Goal: Task Accomplishment & Management: Complete application form

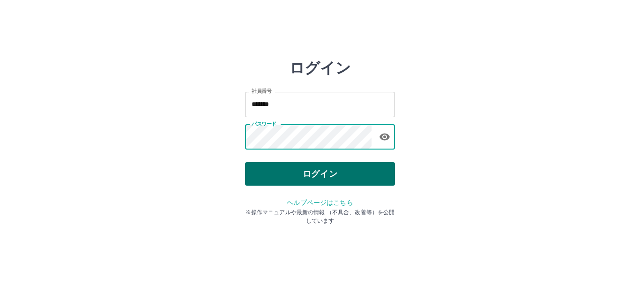
click at [331, 176] on button "ログイン" at bounding box center [320, 173] width 150 height 23
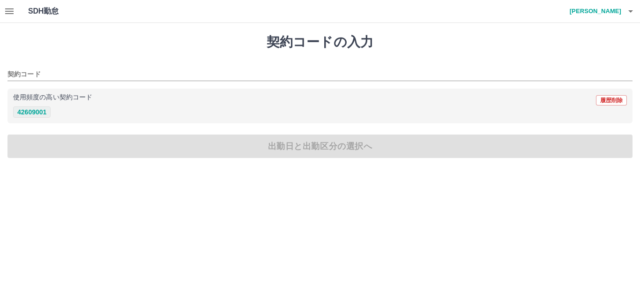
click at [31, 114] on button "42609001" at bounding box center [31, 111] width 37 height 11
type input "********"
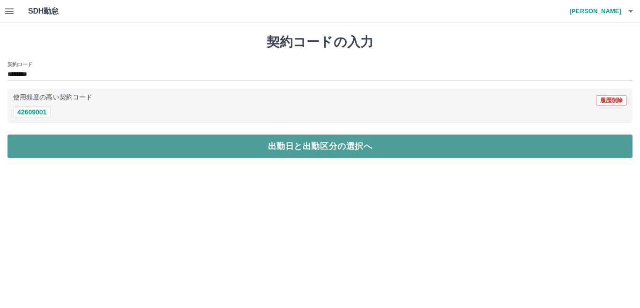
click at [294, 144] on button "出勤日と出勤区分の選択へ" at bounding box center [319, 145] width 625 height 23
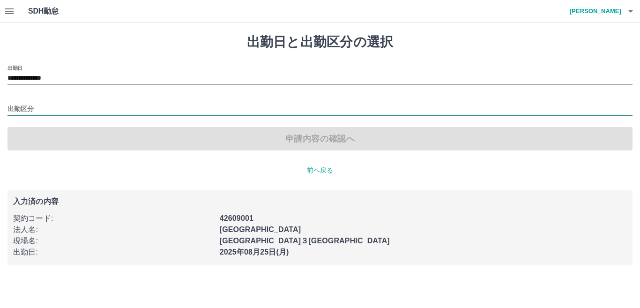
click at [55, 102] on div "出勤区分" at bounding box center [319, 106] width 625 height 20
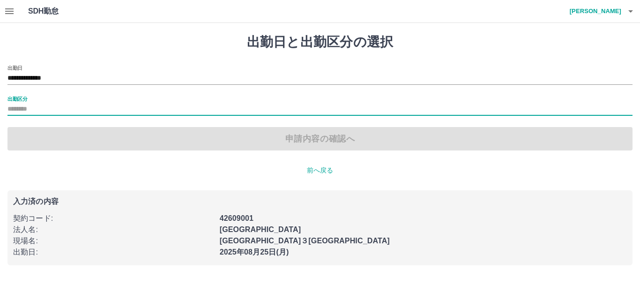
click at [78, 113] on input "出勤区分" at bounding box center [319, 110] width 625 height 12
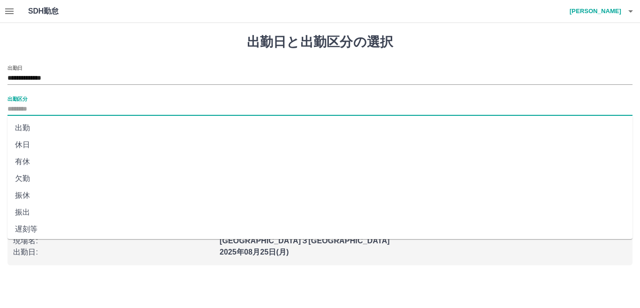
click at [27, 126] on li "出勤" at bounding box center [319, 127] width 625 height 17
type input "**"
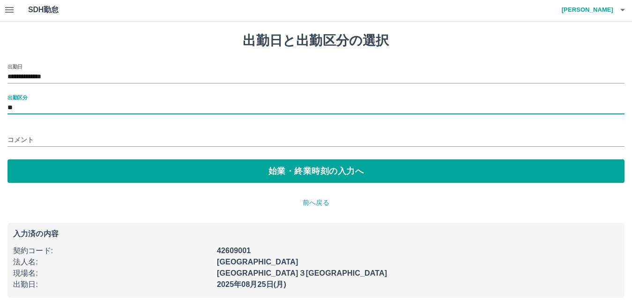
scroll to position [2, 0]
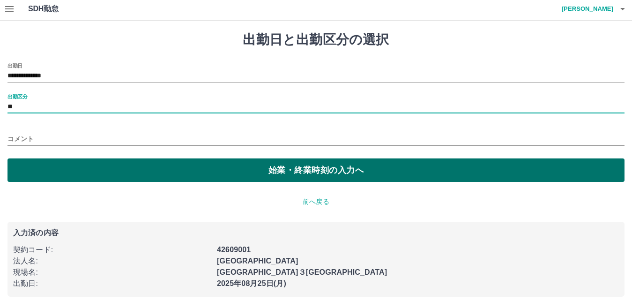
click at [305, 173] on button "始業・終業時刻の入力へ" at bounding box center [315, 169] width 617 height 23
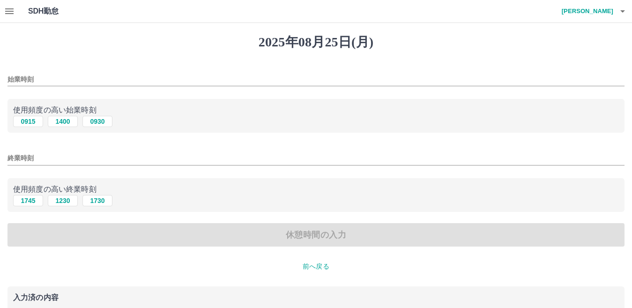
click at [42, 80] on input "始業時刻" at bounding box center [315, 80] width 617 height 14
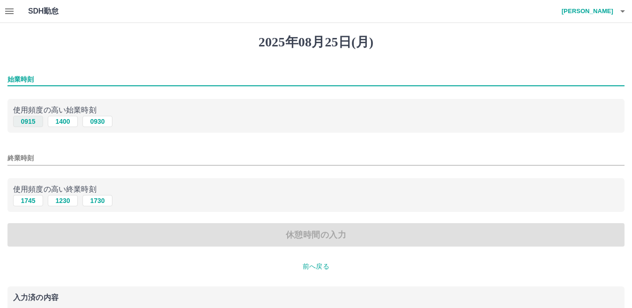
click at [23, 122] on button "0915" at bounding box center [28, 121] width 30 height 11
type input "****"
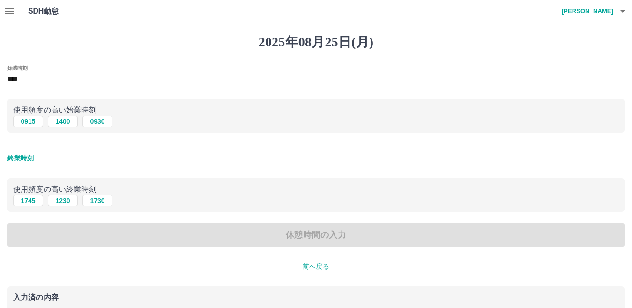
click at [79, 155] on input "終業時刻" at bounding box center [315, 158] width 617 height 14
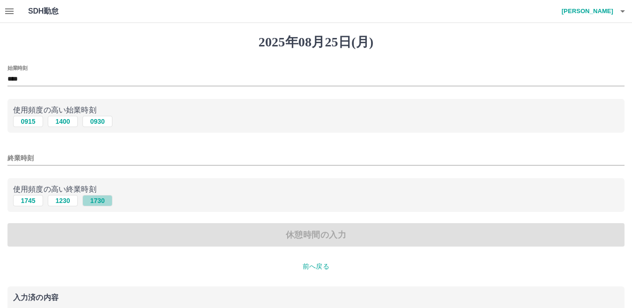
click at [99, 199] on button "1730" at bounding box center [97, 200] width 30 height 11
type input "****"
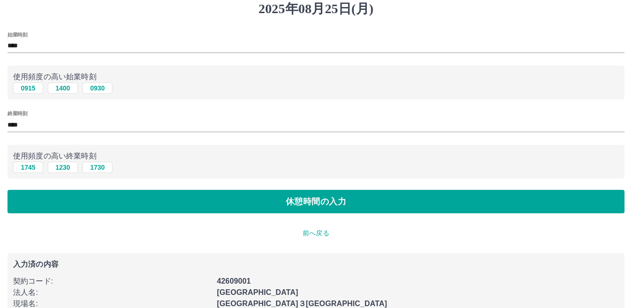
scroll to position [76, 0]
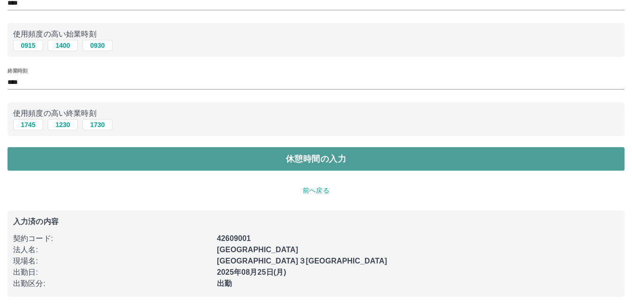
drag, startPoint x: 309, startPoint y: 158, endPoint x: 305, endPoint y: 161, distance: 4.8
click at [309, 159] on button "休憩時間の入力" at bounding box center [315, 158] width 617 height 23
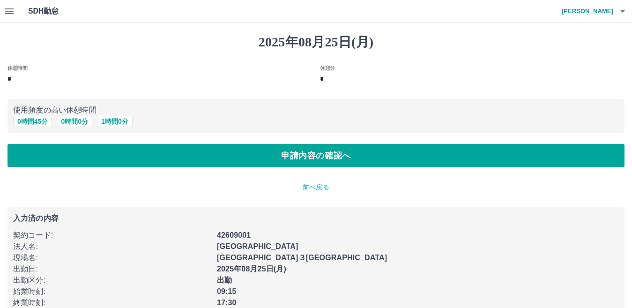
click at [39, 83] on input "*" at bounding box center [159, 80] width 305 height 14
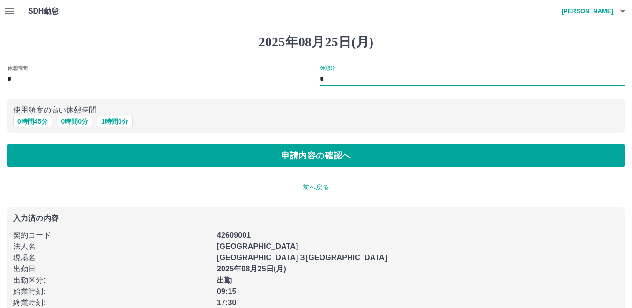
click at [347, 81] on input "*" at bounding box center [472, 80] width 305 height 14
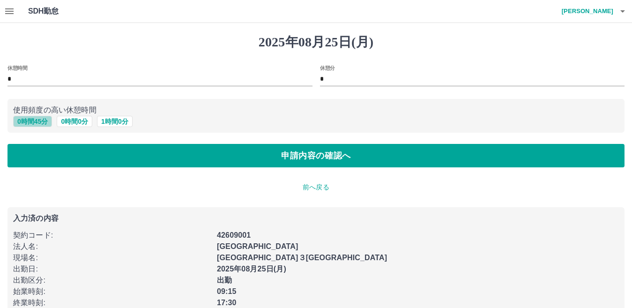
click at [45, 123] on button "0 時間 45 分" at bounding box center [32, 121] width 39 height 11
type input "**"
click at [304, 125] on div "0 時間 45 分 0 時間 0 分 1 時間 0 分" at bounding box center [316, 122] width 606 height 12
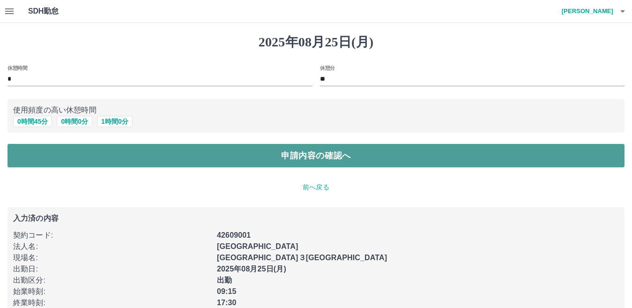
click at [302, 151] on button "申請内容の確認へ" at bounding box center [315, 155] width 617 height 23
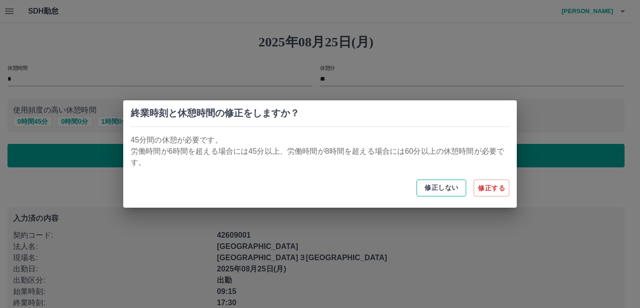
click at [430, 183] on button "修正しない" at bounding box center [442, 187] width 50 height 17
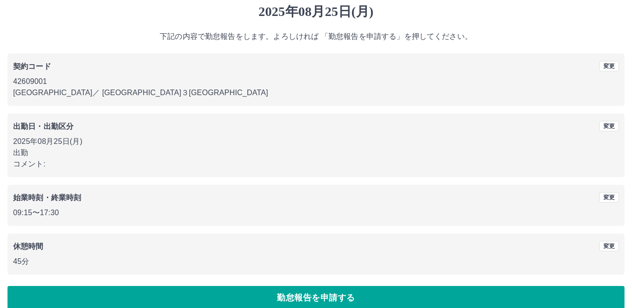
scroll to position [43, 0]
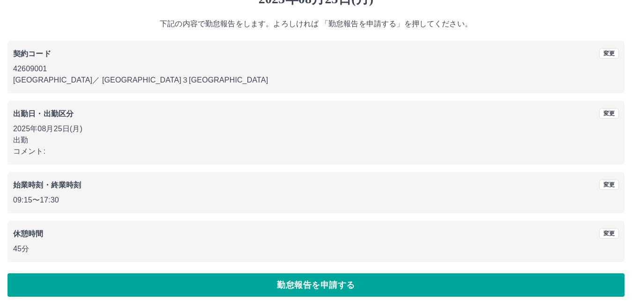
drag, startPoint x: 301, startPoint y: 287, endPoint x: 293, endPoint y: 284, distance: 8.9
click at [301, 287] on button "勤怠報告を申請する" at bounding box center [315, 284] width 617 height 23
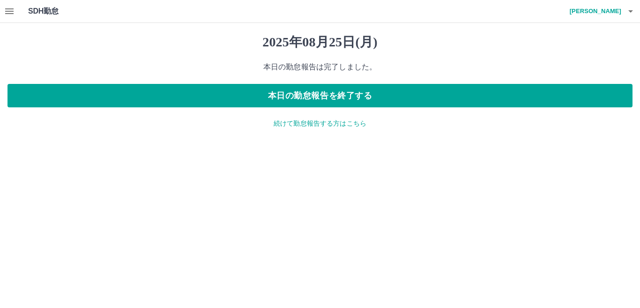
click at [9, 12] on icon "button" at bounding box center [9, 11] width 11 height 11
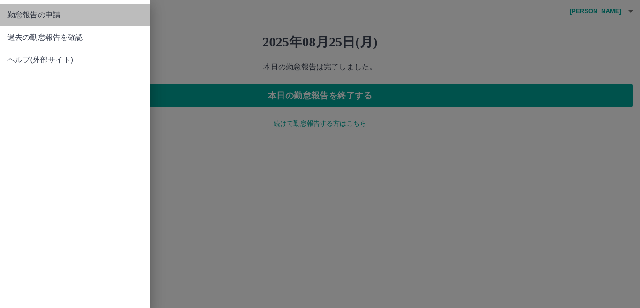
click at [29, 15] on span "勤怠報告の申請" at bounding box center [74, 14] width 135 height 11
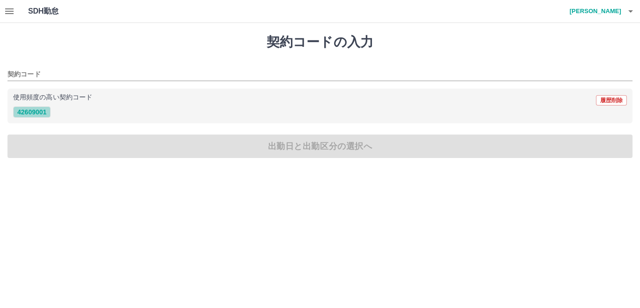
click at [42, 111] on button "42609001" at bounding box center [31, 111] width 37 height 11
type input "********"
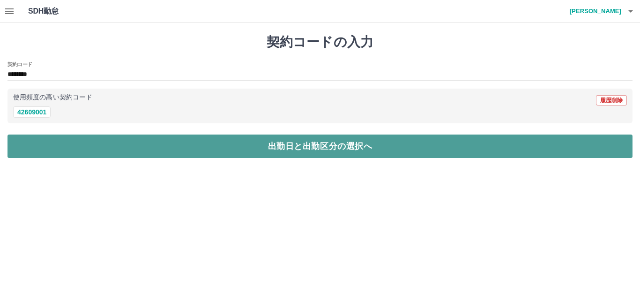
click at [305, 140] on button "出勤日と出勤区分の選択へ" at bounding box center [319, 145] width 625 height 23
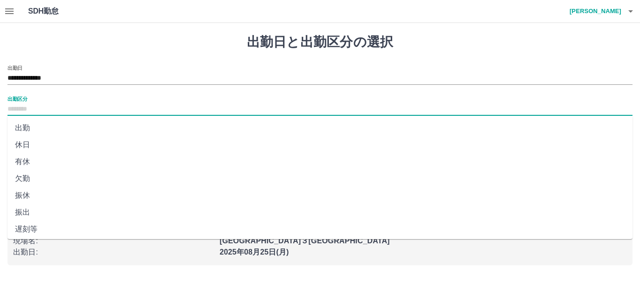
click at [54, 104] on input "出勤区分" at bounding box center [319, 110] width 625 height 12
click at [27, 143] on li "休日" at bounding box center [319, 144] width 625 height 17
type input "**"
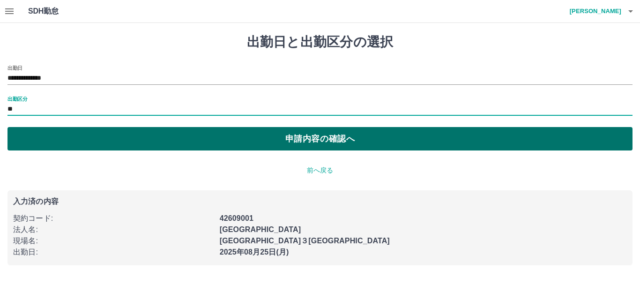
click at [311, 133] on button "申請内容の確認へ" at bounding box center [319, 138] width 625 height 23
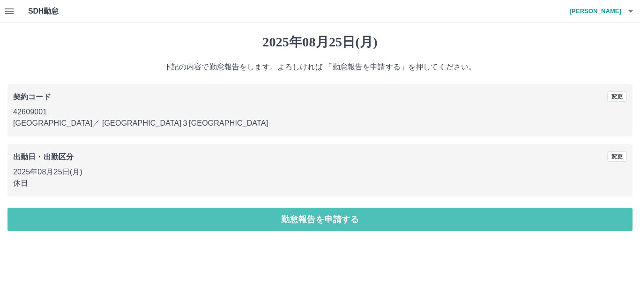
click at [333, 217] on button "勤怠報告を申請する" at bounding box center [319, 219] width 625 height 23
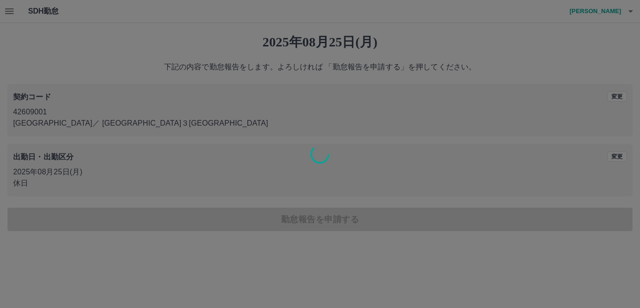
click at [316, 187] on div at bounding box center [320, 154] width 640 height 308
click at [316, 186] on div "[DATE] 下記の内容で勤怠報告をします。よろしければ 「勤怠報告を申請する」を押してください。 契約コード 変更 42609001 [GEOGRAPHIC…" at bounding box center [320, 132] width 640 height 219
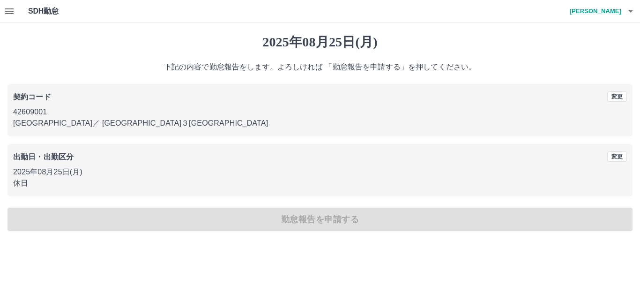
click at [315, 131] on div "契約コード 変更 42609001 [GEOGRAPHIC_DATA] ／ [GEOGRAPHIC_DATA]" at bounding box center [319, 110] width 625 height 52
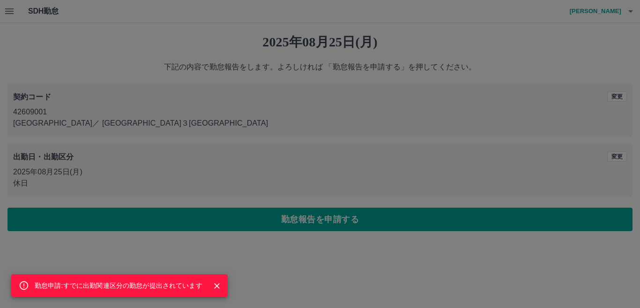
click at [275, 231] on div "勤怠申請:すでに出勤関連区分の勤怠が提出されています" at bounding box center [320, 154] width 640 height 308
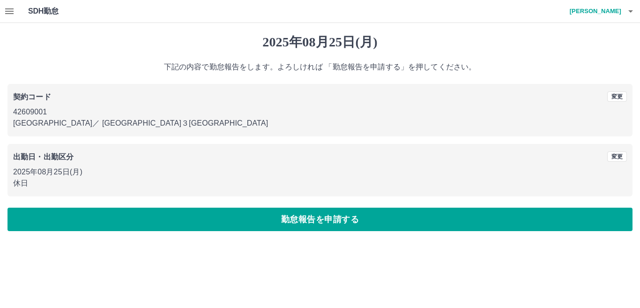
click at [78, 173] on p "2025年08月25日(月)" at bounding box center [320, 171] width 614 height 11
click at [67, 155] on b "出勤日・出勤区分" at bounding box center [43, 157] width 60 height 8
click at [43, 110] on p "42609001" at bounding box center [320, 111] width 614 height 11
click at [611, 155] on button "変更" at bounding box center [617, 156] width 20 height 10
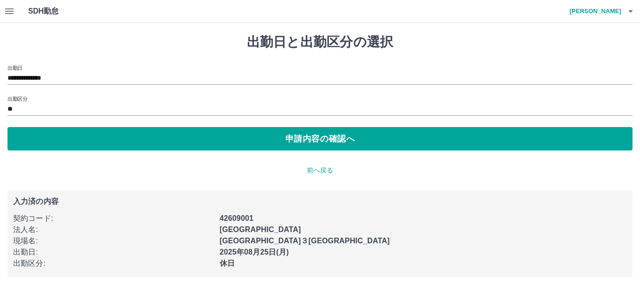
click at [314, 171] on p "前へ戻る" at bounding box center [319, 170] width 625 height 10
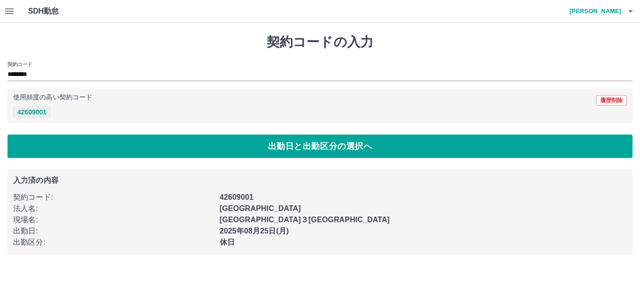
click at [34, 112] on button "42609001" at bounding box center [31, 111] width 37 height 11
click at [36, 111] on button "42609001" at bounding box center [31, 111] width 37 height 11
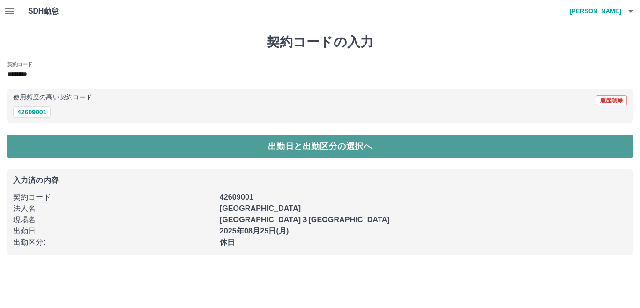
click at [308, 147] on button "出勤日と出勤区分の選択へ" at bounding box center [319, 145] width 625 height 23
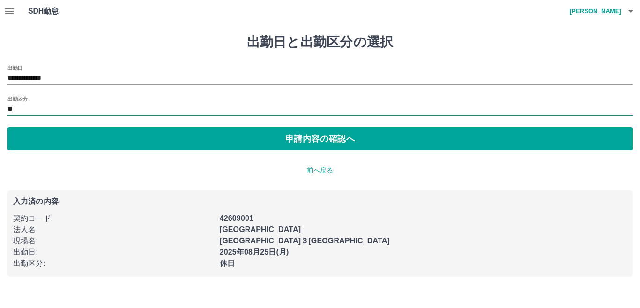
click at [30, 112] on input "**" at bounding box center [319, 110] width 625 height 12
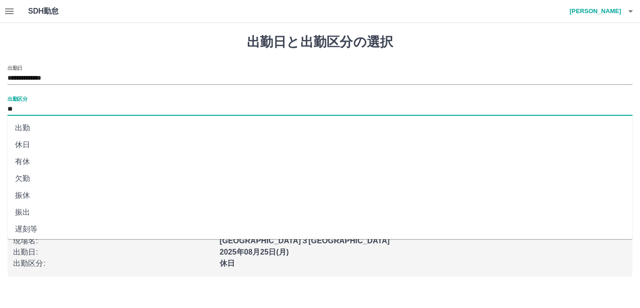
click at [30, 127] on li "出勤" at bounding box center [319, 127] width 625 height 17
type input "**"
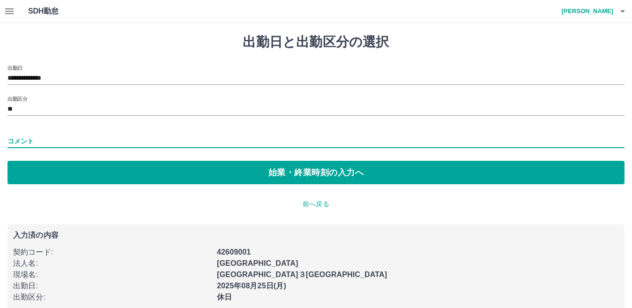
click at [73, 144] on input "コメント" at bounding box center [315, 141] width 617 height 14
click at [174, 205] on p "前へ戻る" at bounding box center [315, 204] width 617 height 10
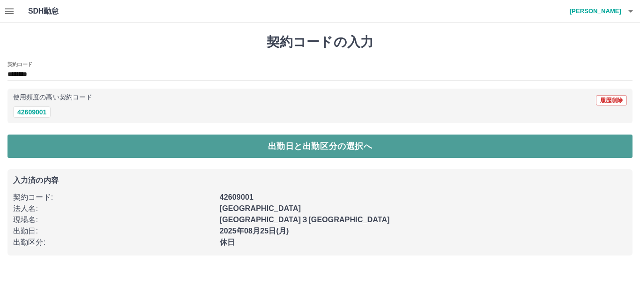
click at [327, 145] on button "出勤日と出勤区分の選択へ" at bounding box center [319, 145] width 625 height 23
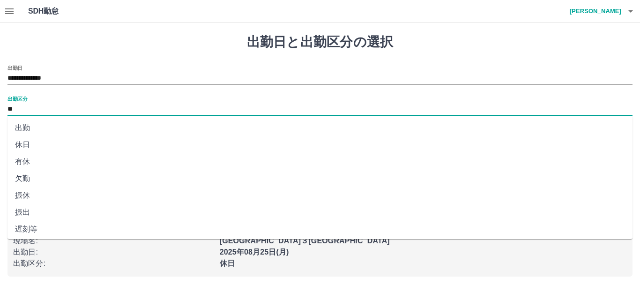
click at [27, 109] on input "**" at bounding box center [319, 110] width 625 height 12
click at [30, 128] on li "出勤" at bounding box center [319, 127] width 625 height 17
type input "**"
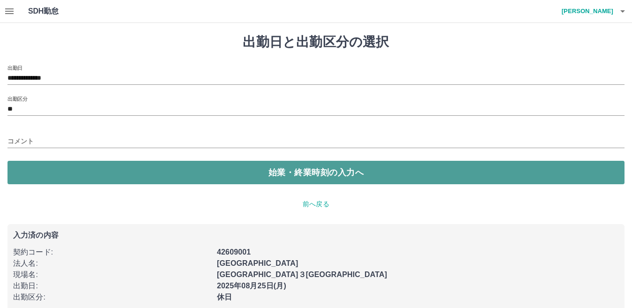
click at [318, 174] on button "始業・終業時刻の入力へ" at bounding box center [315, 172] width 617 height 23
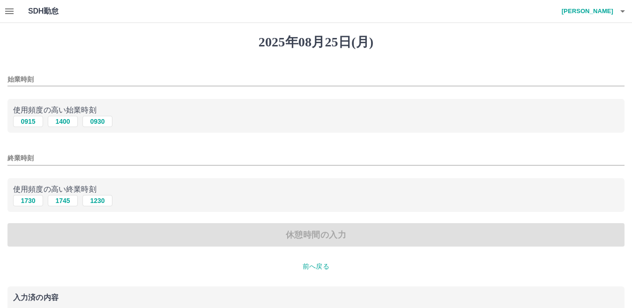
click at [59, 80] on input "始業時刻" at bounding box center [315, 80] width 617 height 14
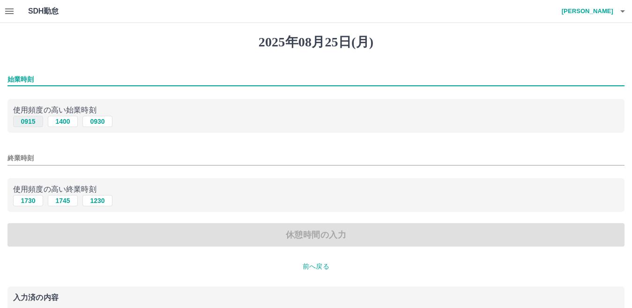
click at [24, 123] on button "0915" at bounding box center [28, 121] width 30 height 11
type input "****"
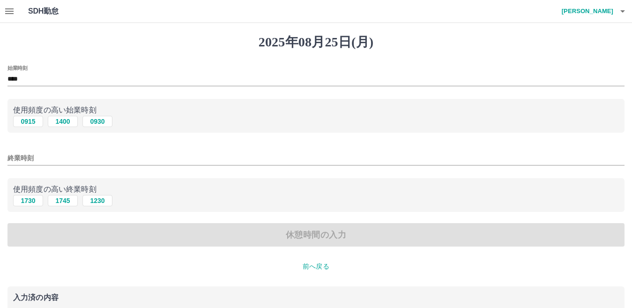
click at [55, 159] on input "終業時刻" at bounding box center [315, 158] width 617 height 14
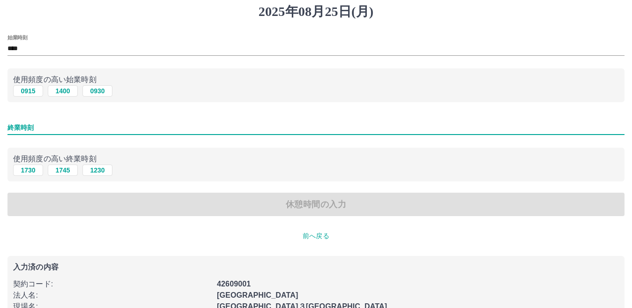
scroll to position [47, 0]
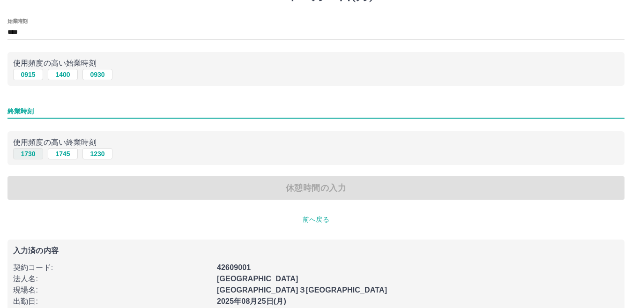
click at [31, 154] on button "1730" at bounding box center [28, 153] width 30 height 11
type input "****"
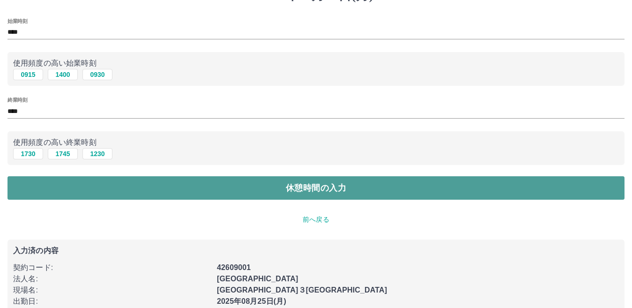
click at [328, 188] on button "休憩時間の入力" at bounding box center [315, 187] width 617 height 23
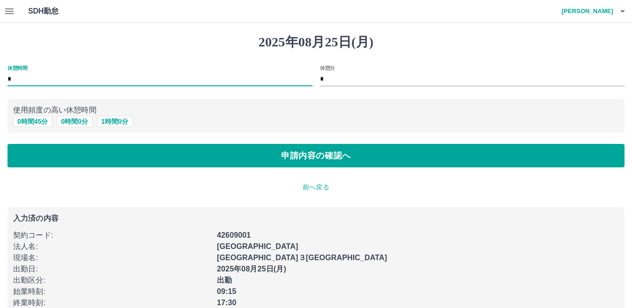
click at [30, 82] on input "*" at bounding box center [159, 80] width 305 height 14
click at [347, 78] on input "*" at bounding box center [472, 80] width 305 height 14
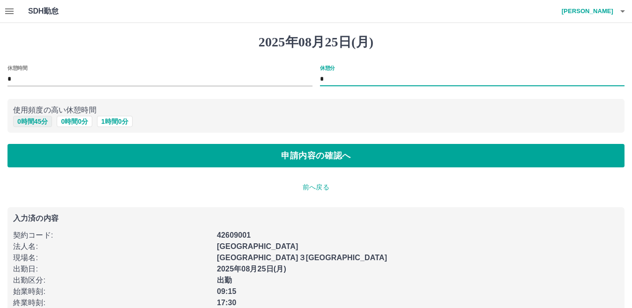
click at [32, 119] on button "0 時間 45 分" at bounding box center [32, 121] width 39 height 11
type input "**"
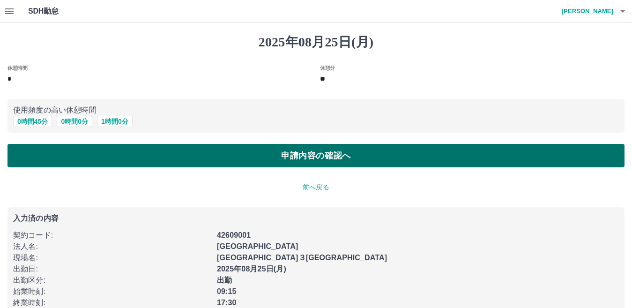
click at [329, 155] on button "申請内容の確認へ" at bounding box center [315, 155] width 617 height 23
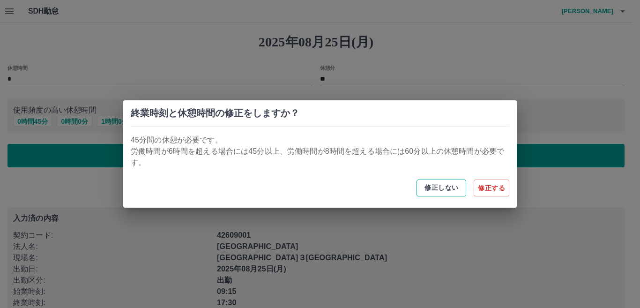
click at [448, 190] on button "修正しない" at bounding box center [442, 187] width 50 height 17
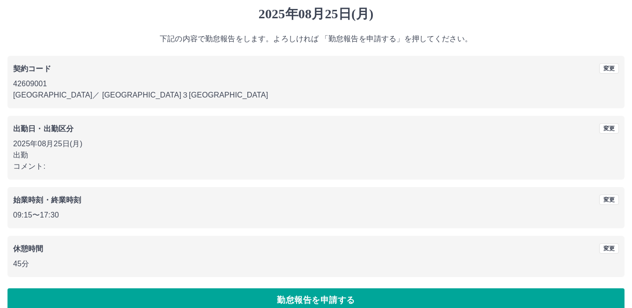
scroll to position [43, 0]
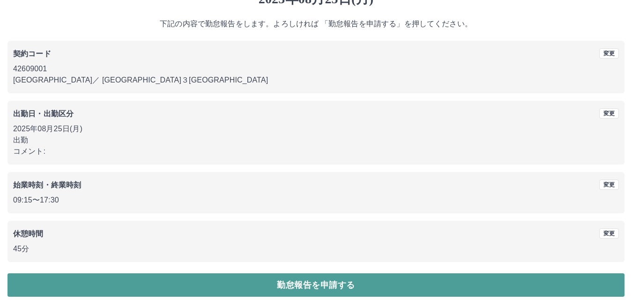
click at [303, 276] on button "勤怠報告を申請する" at bounding box center [315, 284] width 617 height 23
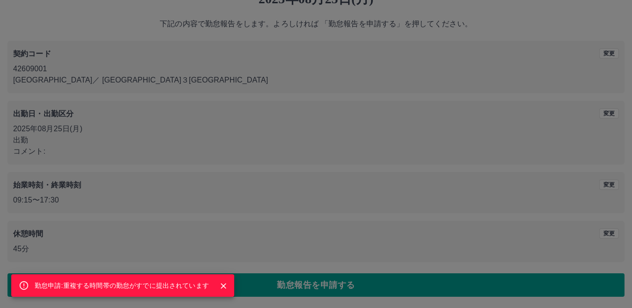
click at [300, 207] on div "勤怠申請:重複する時間帯の勤怠がすでに提出されています" at bounding box center [316, 154] width 632 height 308
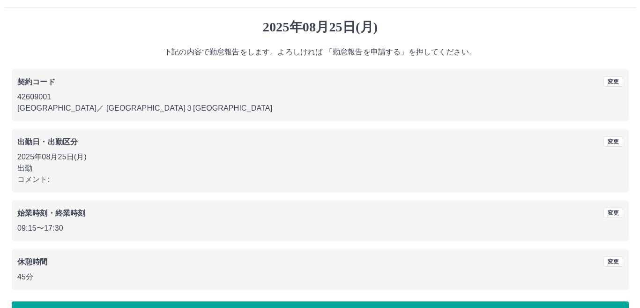
scroll to position [0, 0]
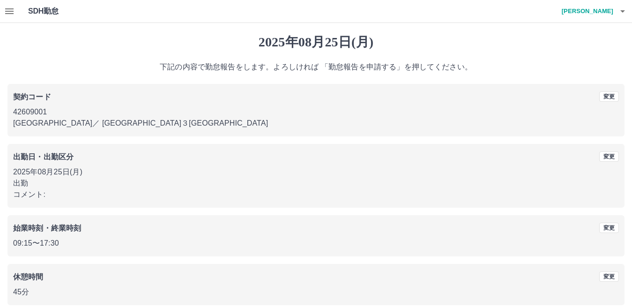
click at [9, 10] on icon "button" at bounding box center [9, 11] width 11 height 11
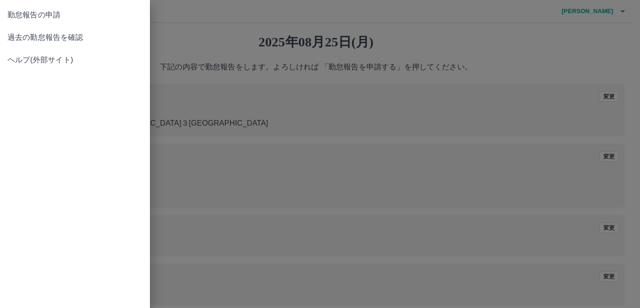
click at [31, 15] on span "勤怠報告の申請" at bounding box center [74, 14] width 135 height 11
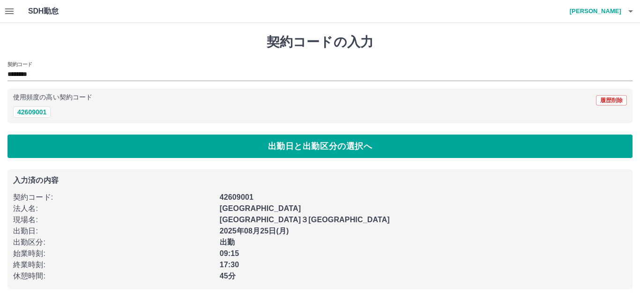
click at [51, 13] on h1 "SDH勤怠" at bounding box center [58, 11] width 61 height 22
click at [52, 10] on h1 "SDH勤怠" at bounding box center [58, 11] width 61 height 22
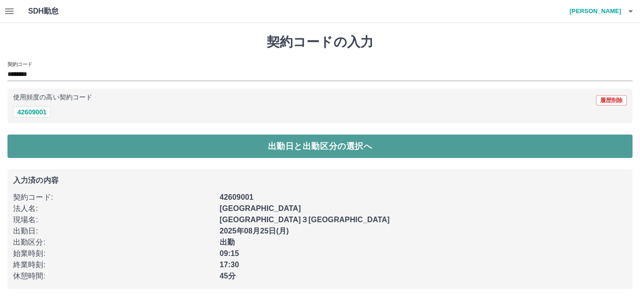
click at [307, 142] on button "出勤日と出勤区分の選択へ" at bounding box center [319, 145] width 625 height 23
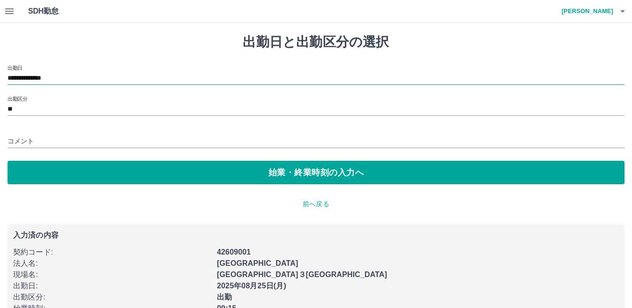
click at [76, 79] on input "**********" at bounding box center [315, 79] width 617 height 12
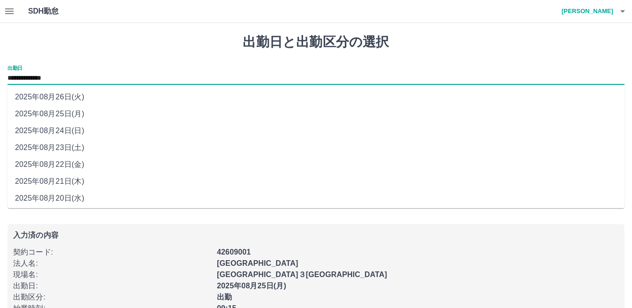
click at [86, 97] on li "2025年08月26日(火)" at bounding box center [315, 97] width 617 height 17
type input "**********"
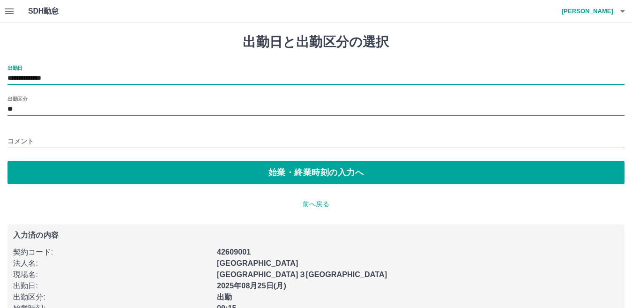
click at [60, 110] on input "**" at bounding box center [315, 110] width 617 height 12
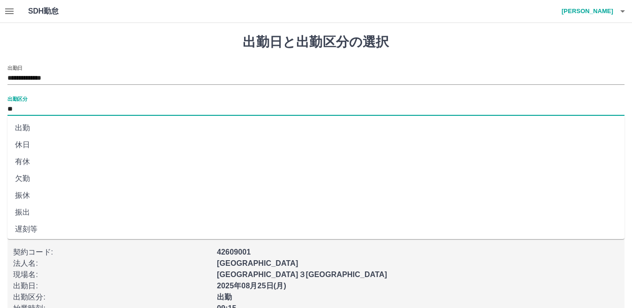
click at [28, 147] on li "休日" at bounding box center [315, 144] width 617 height 17
type input "**"
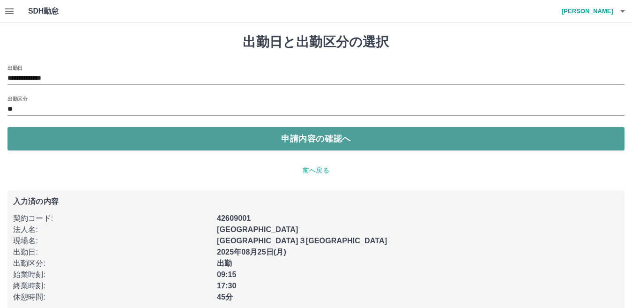
click at [326, 138] on button "申請内容の確認へ" at bounding box center [315, 138] width 617 height 23
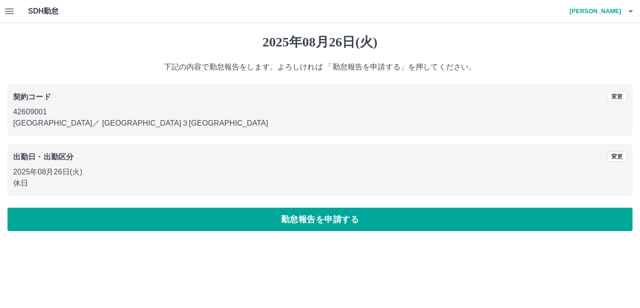
click at [333, 215] on button "勤怠報告を申請する" at bounding box center [319, 219] width 625 height 23
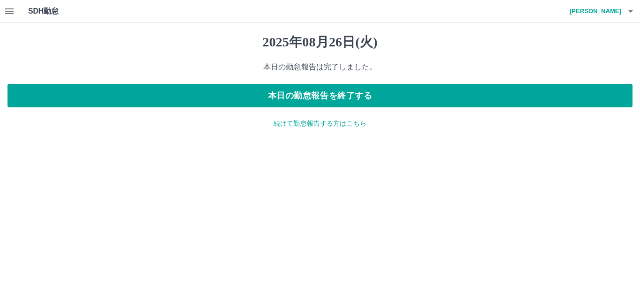
click at [329, 140] on html "SDH勤怠 [PERSON_NAME] [DATE] 本日の勤怠報告は完了しました。 本日の勤怠報告を終了する 続けて勤怠報告する方はこちら SDH勤怠" at bounding box center [320, 70] width 640 height 140
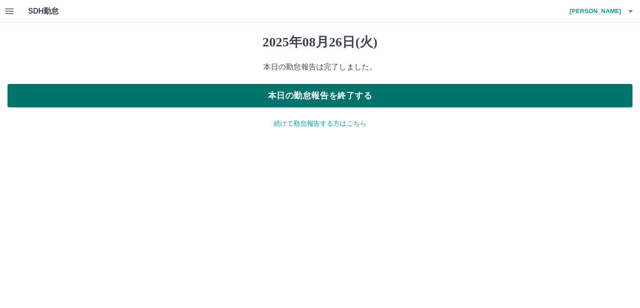
click at [302, 94] on button "本日の勤怠報告を終了する" at bounding box center [319, 95] width 625 height 23
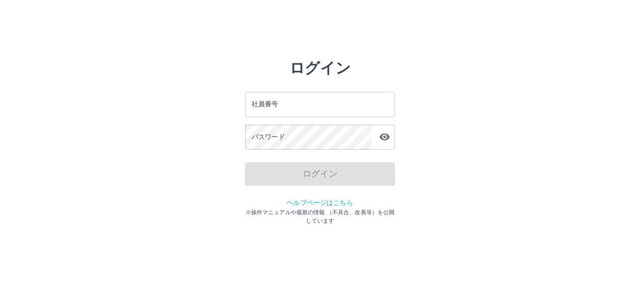
click at [549, 85] on div "ログイン 社員番号 社員番号 パスワード パスワード ログイン ヘルプページはこちら ※操作マニュアルや最新の情報 （不具合、改善等）を公開しています" at bounding box center [320, 134] width 562 height 150
